Goal: Find specific page/section: Find specific page/section

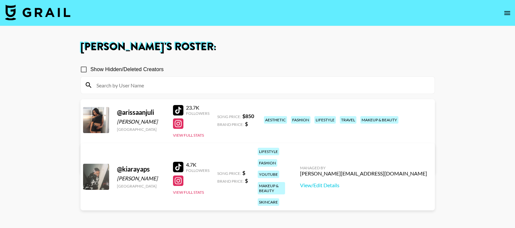
click at [39, 12] on img at bounding box center [37, 13] width 65 height 16
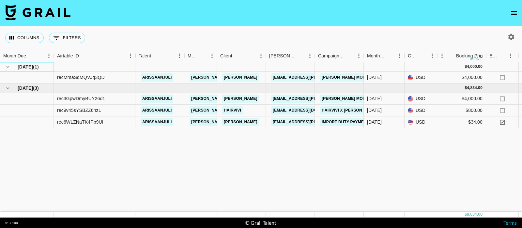
click at [10, 66] on icon "hide children" at bounding box center [8, 67] width 6 height 6
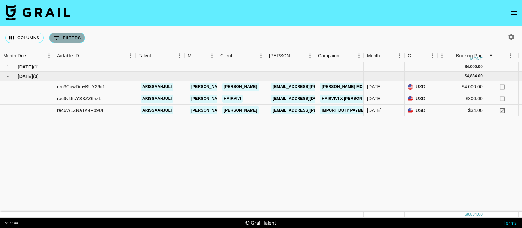
click at [68, 40] on button "0 Filters" at bounding box center [67, 38] width 36 height 10
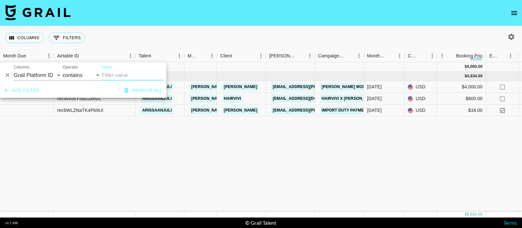
click at [301, 35] on div "Columns 0 Filters + Booking" at bounding box center [261, 37] width 522 height 23
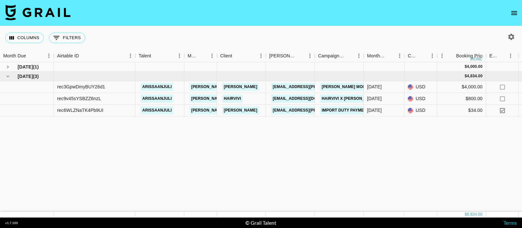
click at [509, 37] on icon "button" at bounding box center [511, 37] width 6 height 6
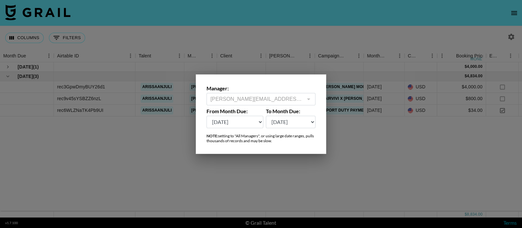
click at [255, 124] on select "[DATE] Aug '[DATE] Jun '[DATE] Apr '[DATE] Feb '[DATE] Dec '[DATE] Oct '[DATE] …" at bounding box center [234, 122] width 57 height 12
select select "[DATE]"
click at [206, 116] on select "[DATE] Aug '[DATE] Jun '[DATE] Apr '[DATE] Feb '[DATE] Dec '[DATE] Oct '[DATE] …" at bounding box center [234, 122] width 57 height 12
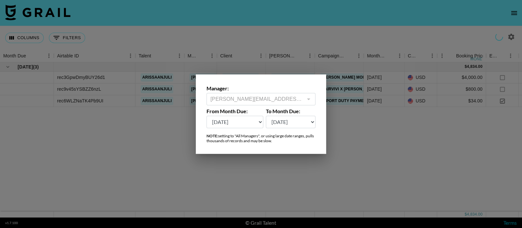
drag, startPoint x: 302, startPoint y: 179, endPoint x: 255, endPoint y: 224, distance: 64.8
click at [301, 179] on div at bounding box center [261, 114] width 522 height 228
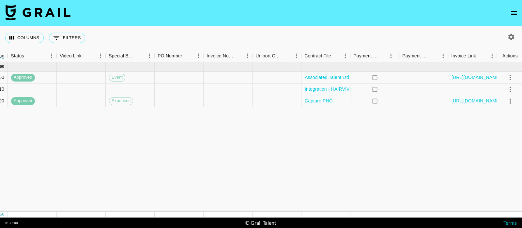
scroll to position [0, 560]
click at [475, 77] on link "[URL][DOMAIN_NAME]" at bounding box center [474, 77] width 49 height 7
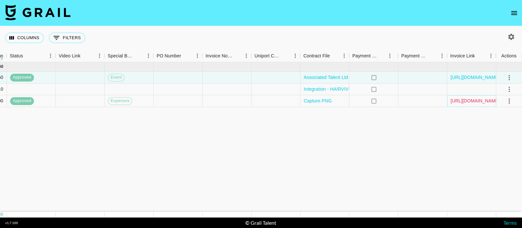
click at [479, 100] on link "[URL][DOMAIN_NAME]" at bounding box center [474, 100] width 49 height 7
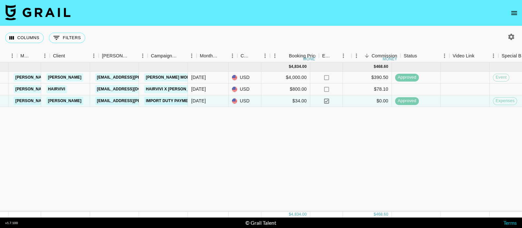
scroll to position [0, 167]
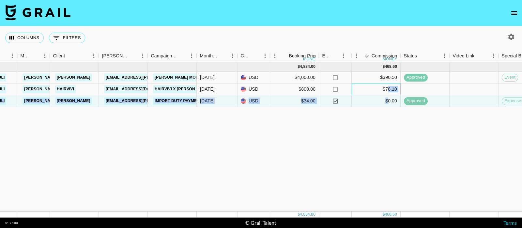
click at [388, 95] on div "[DATE] ( 3 ) $ 4,834.00 $ 468.60 rec3GpwDmyBUY26d1 arissaanjuli [PERSON_NAME][E…" at bounding box center [374, 84] width 1082 height 45
click at [369, 125] on div "[DATE] ( 3 ) $ 4,834.00 $ 468.60 rec3GpwDmyBUY26d1 arissaanjuli [PERSON_NAME][E…" at bounding box center [374, 136] width 1082 height 149
